Goal: Check status: Check status

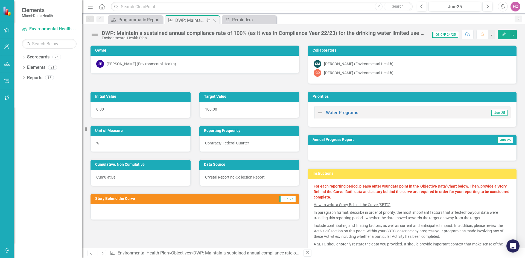
click at [215, 20] on icon at bounding box center [214, 20] width 3 height 3
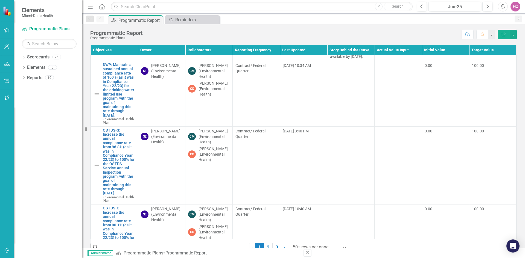
scroll to position [2106, 0]
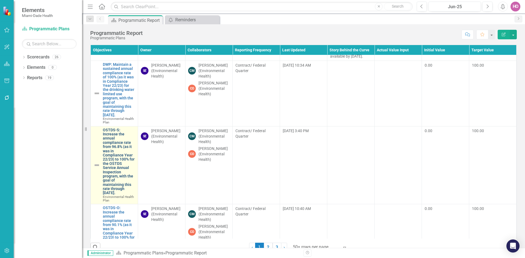
click at [115, 166] on link "OSTDS-S: Increase the annual compliance rate from 96.8% (as it was in Complianc…" at bounding box center [119, 161] width 32 height 67
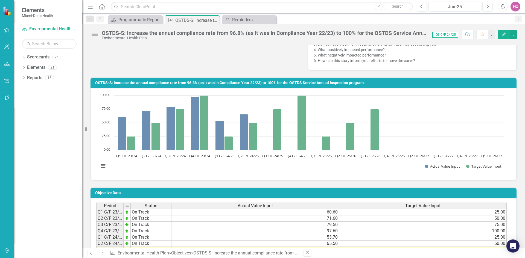
scroll to position [246, 0]
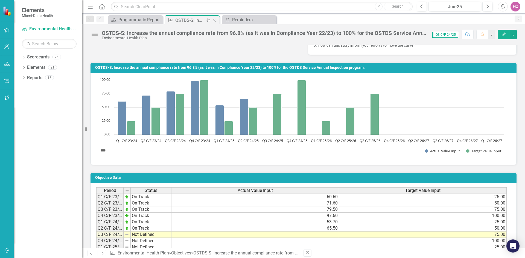
click at [216, 20] on icon "Close" at bounding box center [214, 20] width 5 height 4
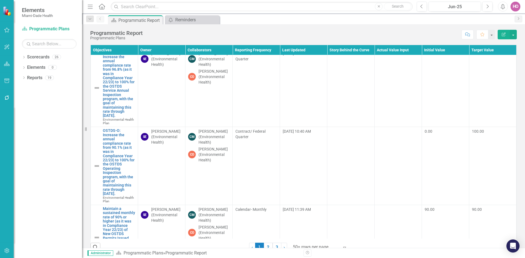
scroll to position [2188, 0]
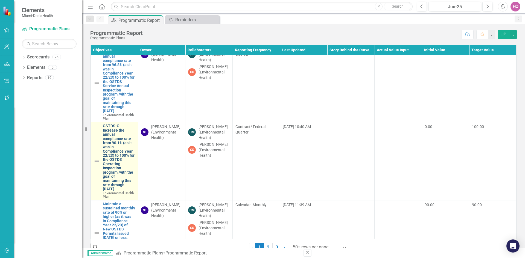
click at [116, 165] on link "OSTDS-O: Increase the annual compliance rate from 90.1% (as it was in Complianc…" at bounding box center [119, 157] width 32 height 67
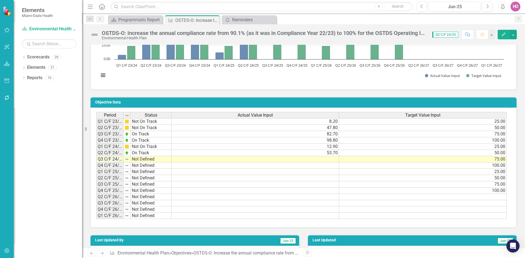
scroll to position [328, 0]
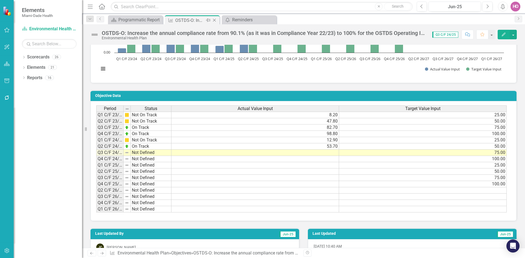
click at [215, 19] on icon "Close" at bounding box center [214, 20] width 5 height 4
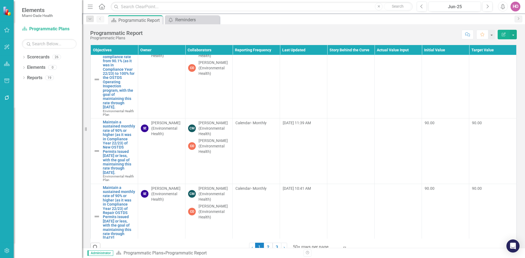
scroll to position [2297, 0]
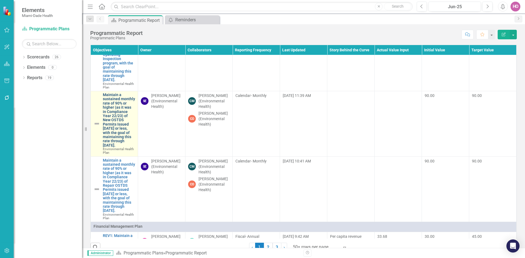
click at [116, 136] on link "Maintain a sustained monthly rate of 90% or higher (as it was in Compliance Yea…" at bounding box center [119, 120] width 32 height 55
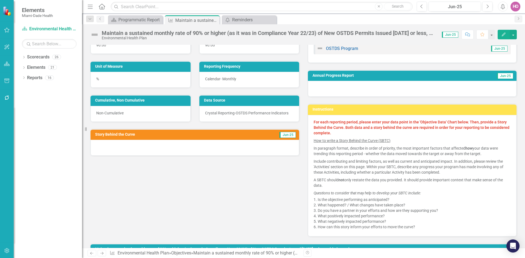
scroll to position [55, 0]
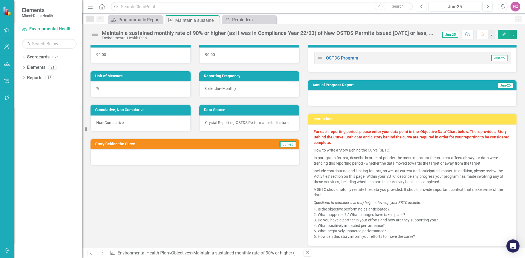
click at [421, 8] on icon "Previous" at bounding box center [421, 6] width 3 height 5
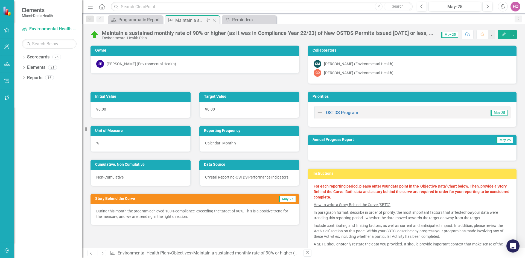
click at [215, 21] on icon "Close" at bounding box center [214, 20] width 5 height 4
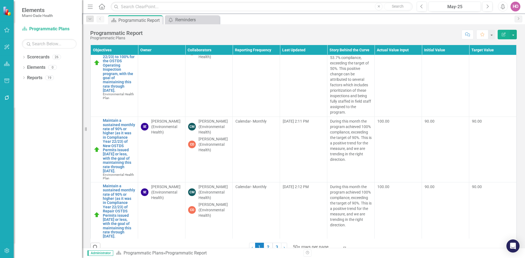
scroll to position [2352, 0]
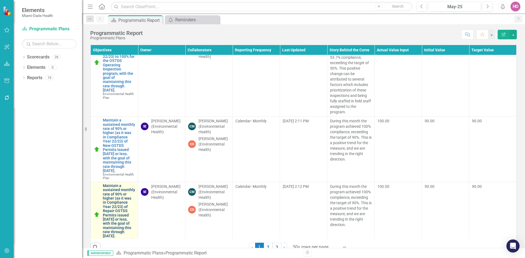
click at [116, 184] on link "Maintain a sustained monthly rate of 90% or higher (as it was in Compliance Yea…" at bounding box center [119, 211] width 32 height 55
